Goal: Transaction & Acquisition: Purchase product/service

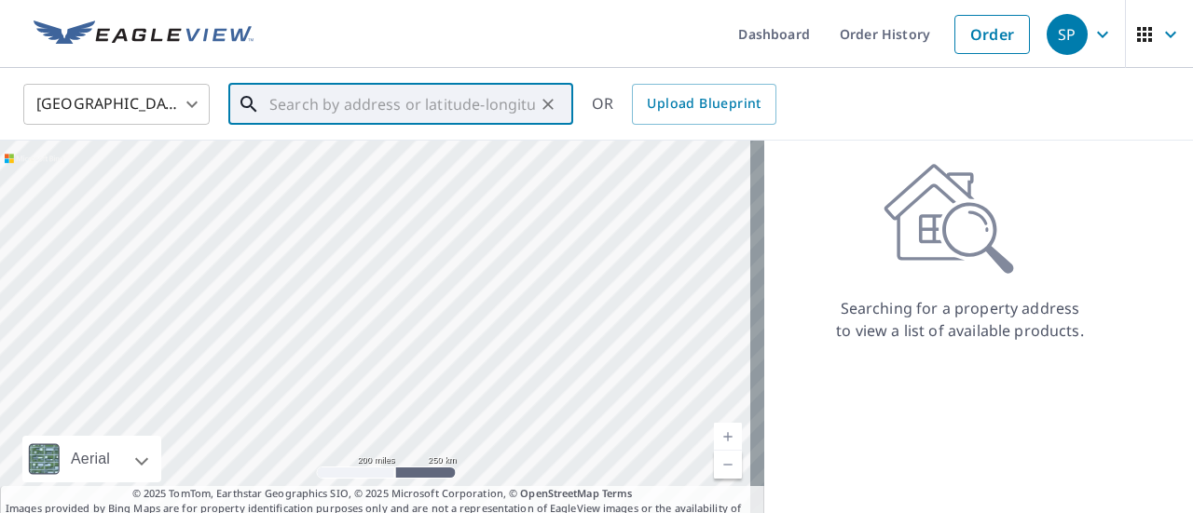
click at [330, 94] on input "text" at bounding box center [402, 104] width 266 height 52
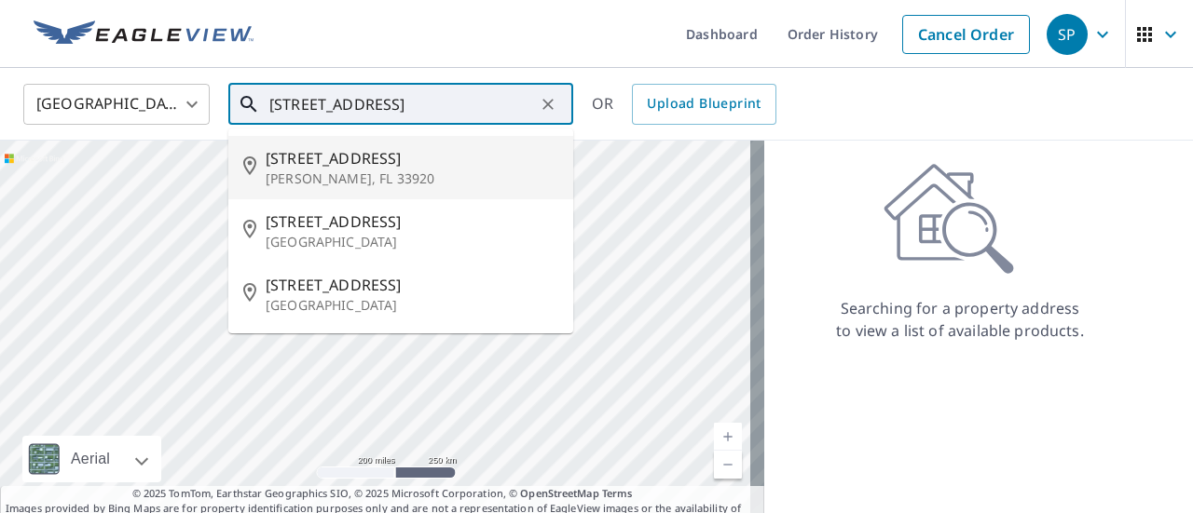
click at [449, 101] on input "[STREET_ADDRESS]" at bounding box center [402, 104] width 266 height 52
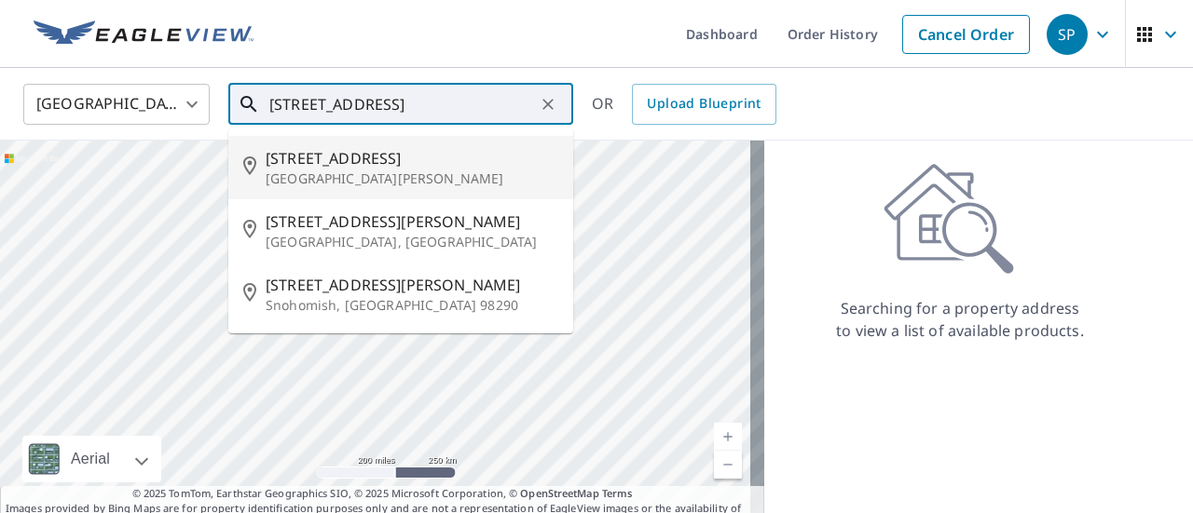
click at [360, 165] on span "[STREET_ADDRESS]" at bounding box center [412, 158] width 293 height 22
type input "[STREET_ADDRESS][PERSON_NAME]"
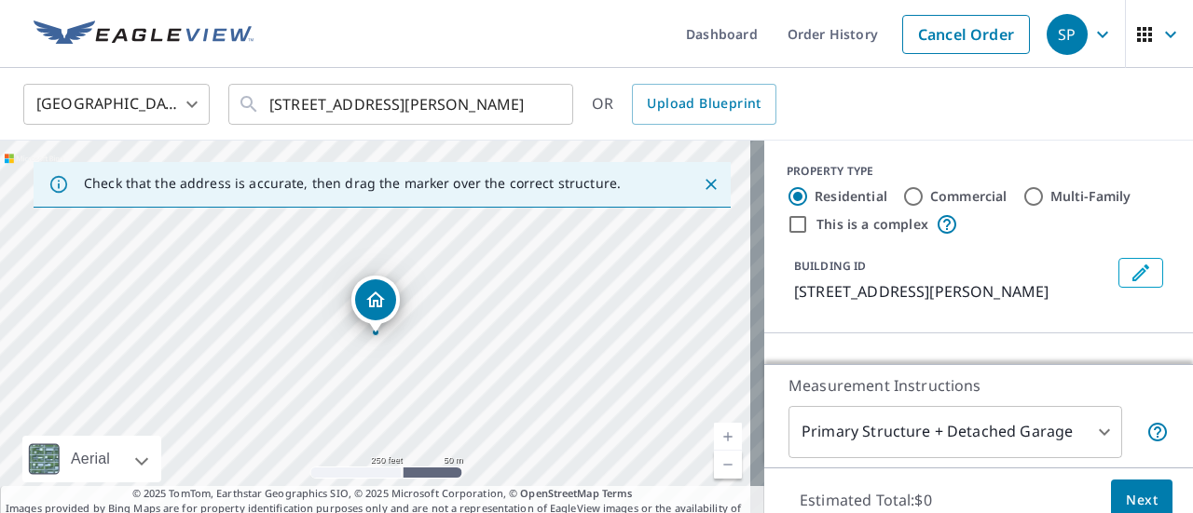
click at [891, 113] on div "[GEOGRAPHIC_DATA] US ​ [STREET_ADDRESS][PERSON_NAME] ​ OR Upload Blueprint" at bounding box center [589, 104] width 1161 height 44
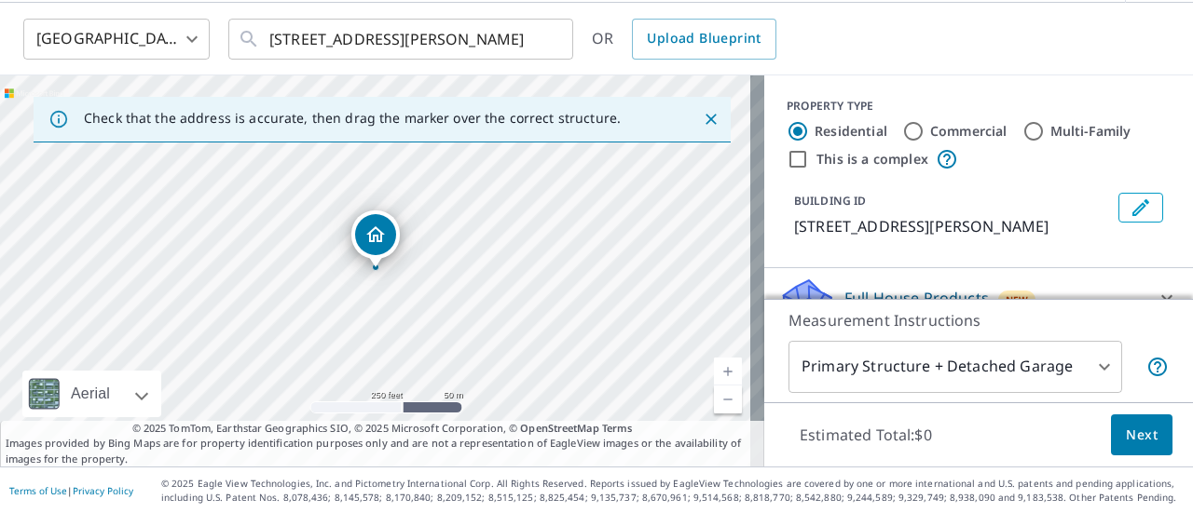
scroll to position [196, 0]
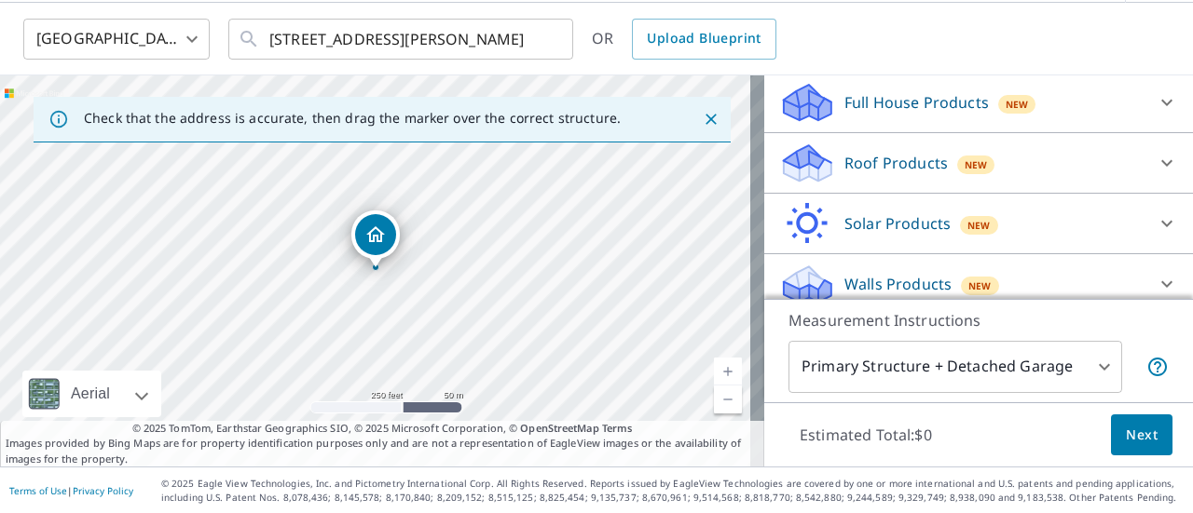
click at [844, 174] on p "Roof Products" at bounding box center [895, 163] width 103 height 22
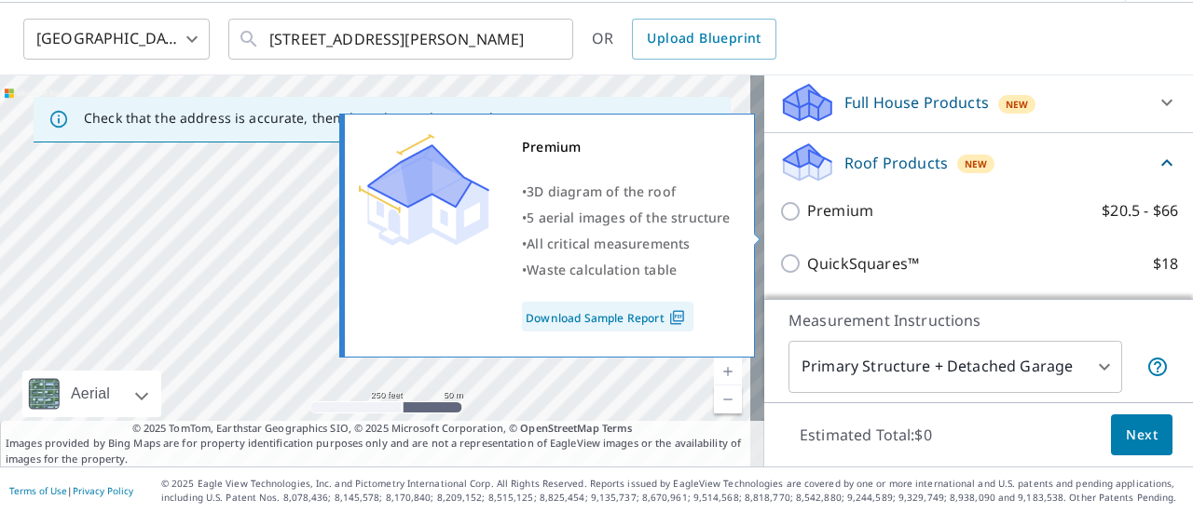
click at [779, 223] on input "Premium $20.5 - $66" at bounding box center [793, 211] width 28 height 22
checkbox input "true"
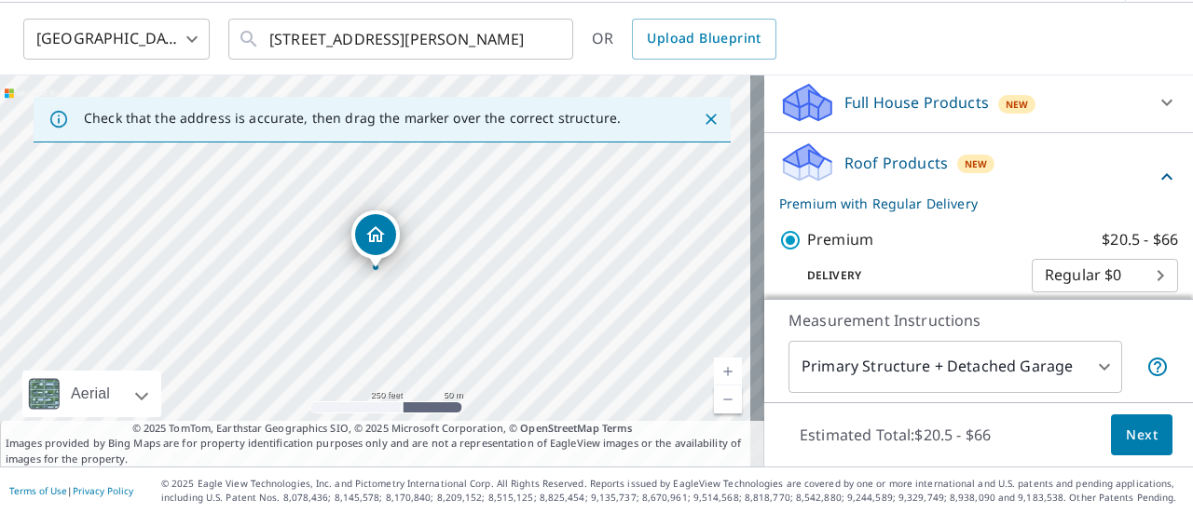
click at [1128, 439] on span "Next" at bounding box center [1142, 435] width 32 height 23
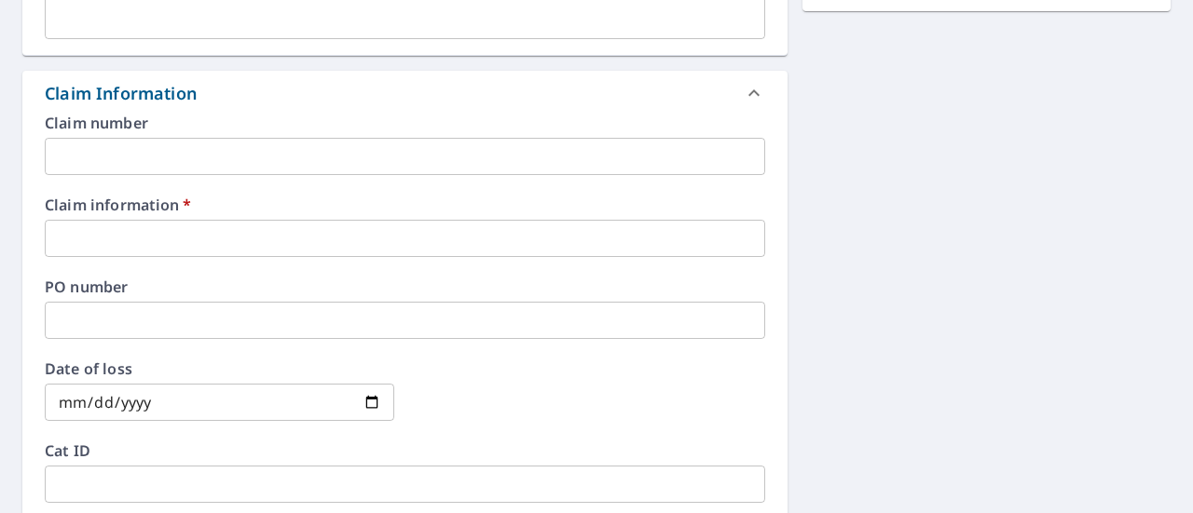
scroll to position [624, 0]
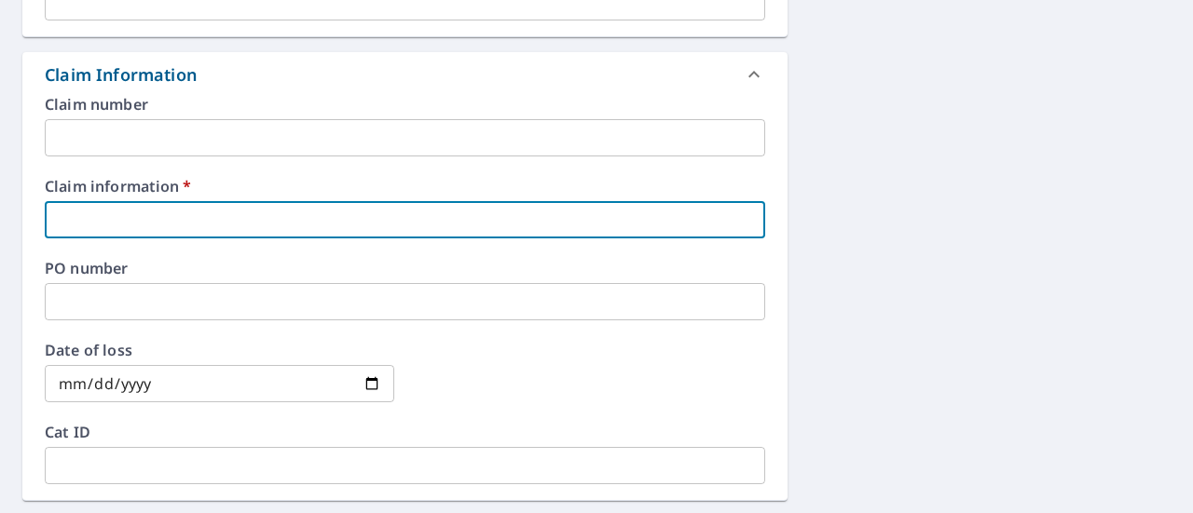
click at [232, 227] on input "text" at bounding box center [405, 219] width 720 height 37
type input "K&S Roofing"
click at [833, 320] on div "[STREET_ADDRESS][PERSON_NAME] Aerial Road A standard road map Aerial A detailed…" at bounding box center [596, 242] width 1193 height 1389
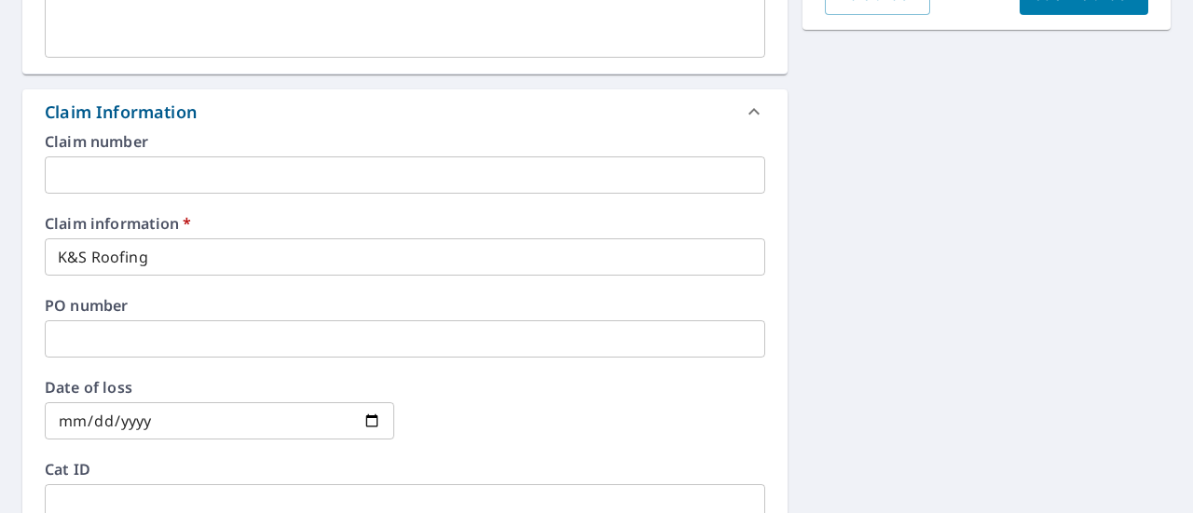
scroll to position [438, 0]
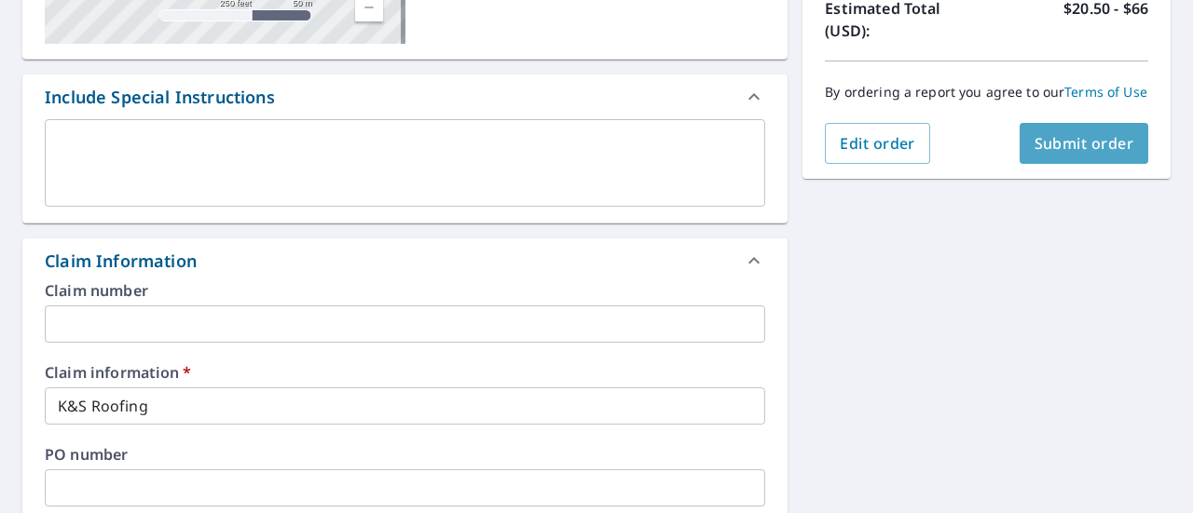
click at [1067, 153] on span "Submit order" at bounding box center [1084, 143] width 100 height 20
checkbox input "true"
